Goal: Find specific page/section: Find specific page/section

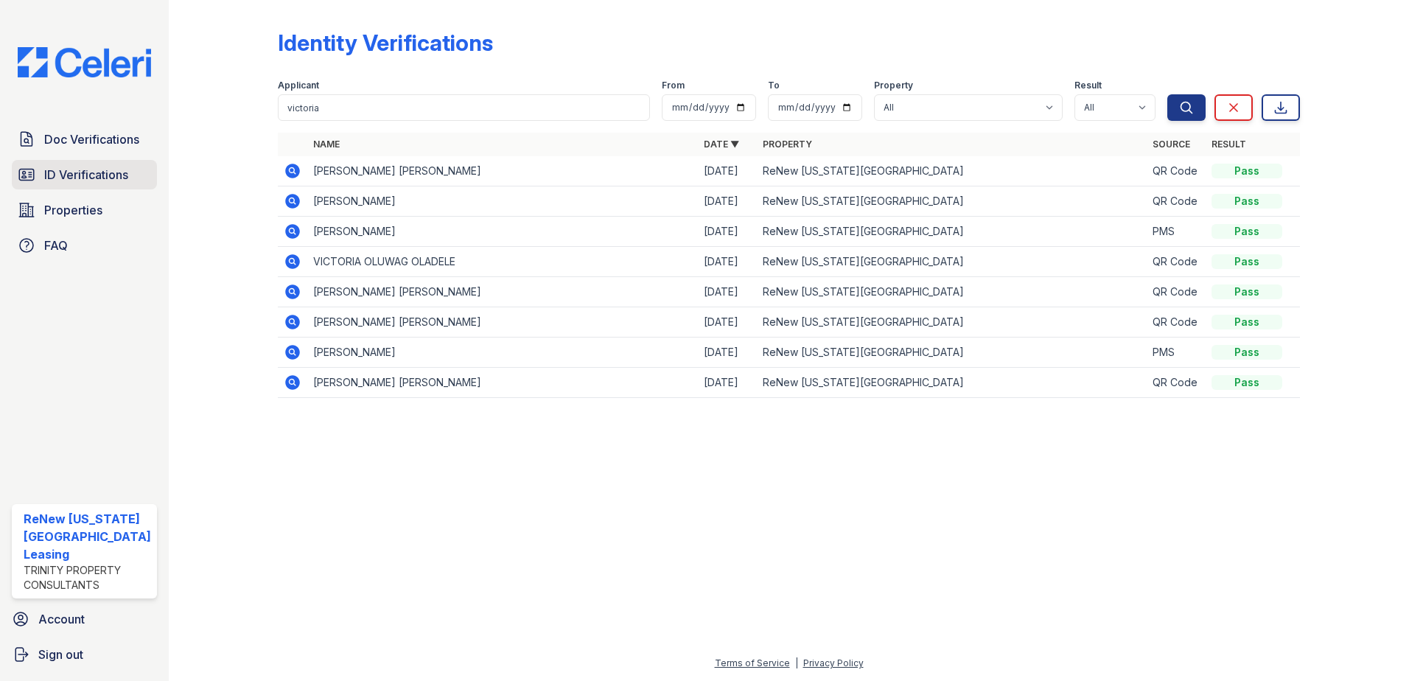
click at [92, 164] on link "ID Verifications" at bounding box center [84, 174] width 145 height 29
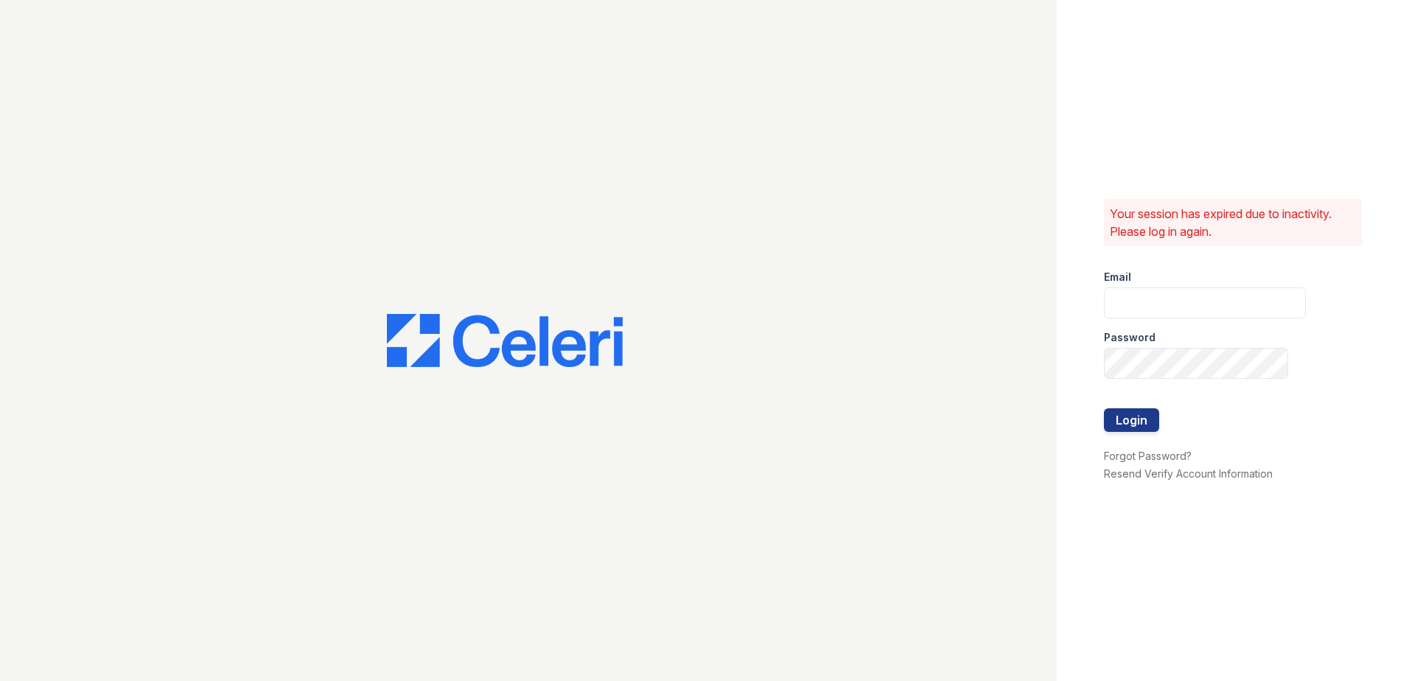
type input "renewvirginiabeach@trinity-pm.com"
click at [1168, 416] on form "Email renewvirginiabeach@trinity-pm.com Password Login" at bounding box center [1205, 352] width 202 height 189
click at [1113, 414] on button "Login" at bounding box center [1131, 420] width 55 height 24
